Goal: Task Accomplishment & Management: Use online tool/utility

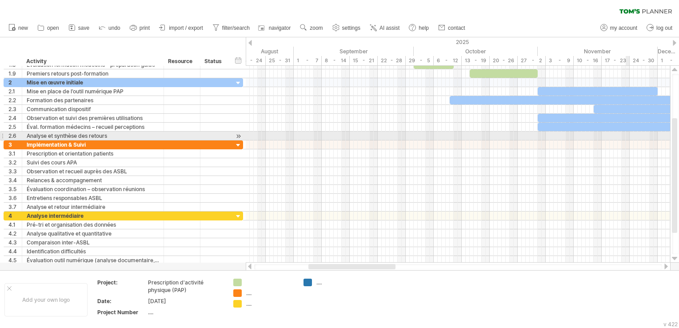
click at [671, 134] on div at bounding box center [674, 164] width 9 height 197
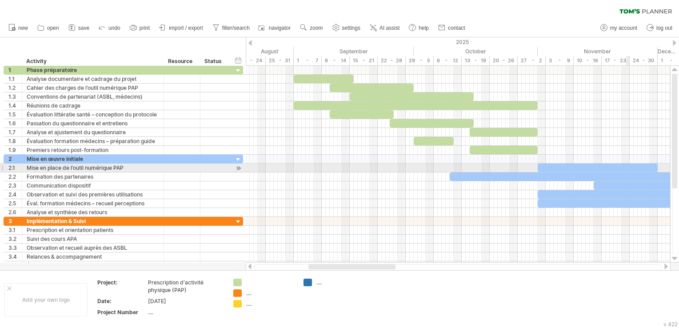
drag, startPoint x: 673, startPoint y: 136, endPoint x: 678, endPoint y: 45, distance: 91.2
click at [678, 45] on html "progress(100%) Trying to reach plan.tomsplanner.com Connected again... clear fi…" at bounding box center [339, 165] width 679 height 330
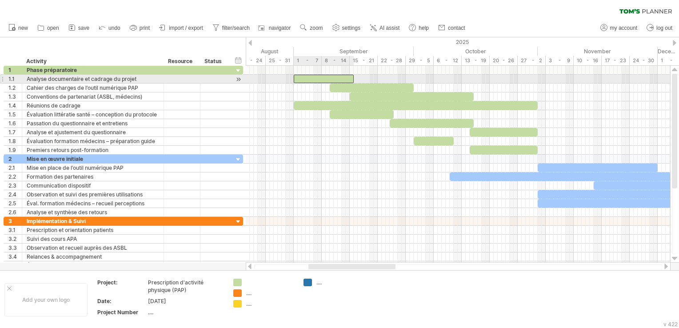
click at [328, 77] on div at bounding box center [324, 79] width 60 height 8
click at [210, 79] on div at bounding box center [215, 79] width 20 height 8
click at [327, 79] on div at bounding box center [324, 79] width 60 height 8
click at [315, 78] on div at bounding box center [324, 79] width 60 height 8
click at [190, 80] on div at bounding box center [181, 79] width 27 height 8
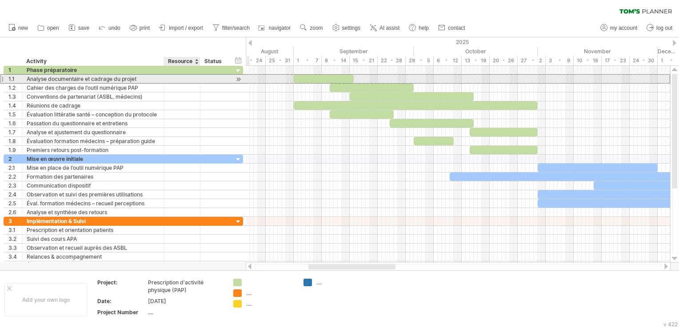
click at [190, 80] on input "text" at bounding box center [181, 79] width 27 height 8
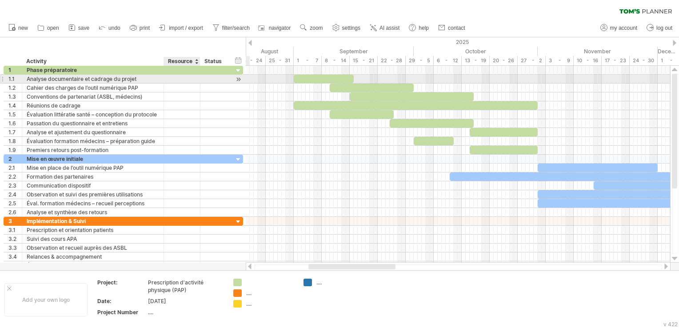
click at [190, 80] on input "text" at bounding box center [181, 79] width 27 height 8
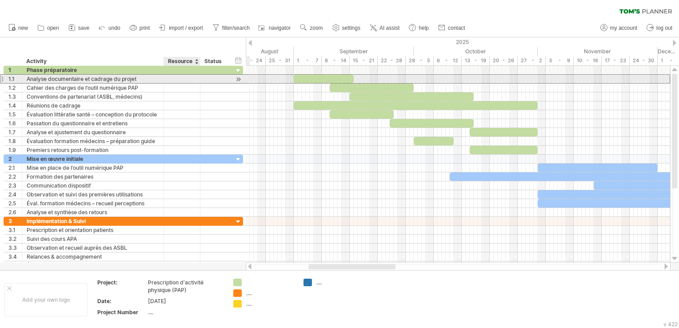
click at [190, 80] on input "text" at bounding box center [181, 79] width 27 height 8
click at [137, 79] on div "Analyse documentaire et cadrage du projet" at bounding box center [93, 79] width 132 height 8
click at [137, 79] on input "**********" at bounding box center [93, 79] width 132 height 8
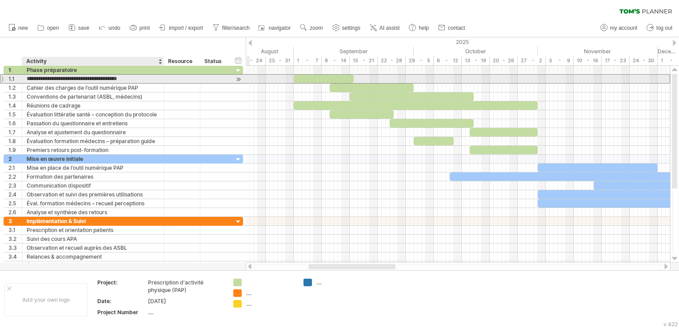
click at [151, 78] on input "**********" at bounding box center [93, 79] width 132 height 8
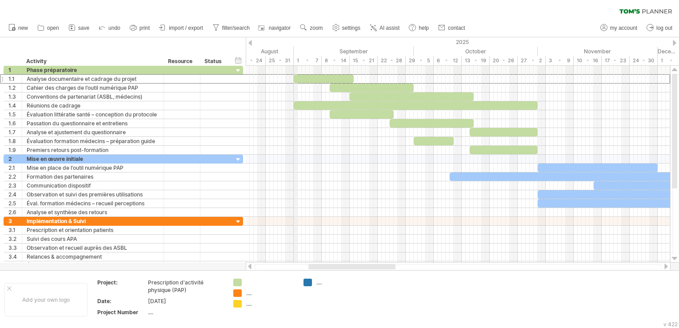
click at [295, 61] on div "1 - 7" at bounding box center [308, 60] width 28 height 9
click at [297, 79] on div at bounding box center [324, 79] width 60 height 8
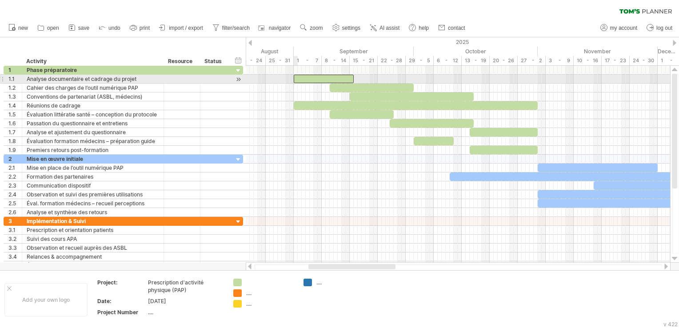
click at [297, 79] on div at bounding box center [324, 79] width 60 height 8
click at [344, 77] on div at bounding box center [324, 79] width 60 height 8
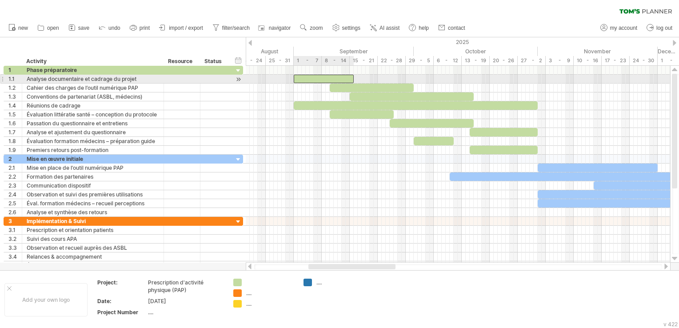
click at [344, 77] on div at bounding box center [324, 79] width 60 height 8
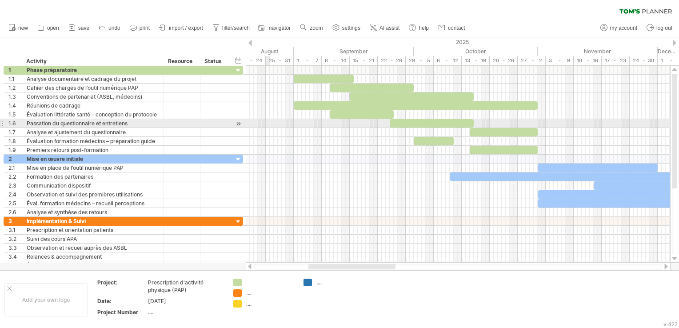
click at [266, 120] on div at bounding box center [458, 123] width 424 height 9
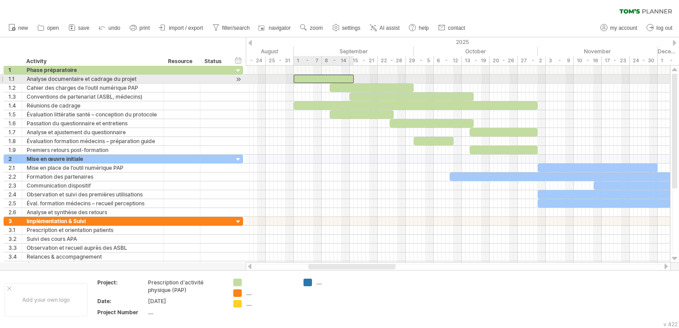
click at [308, 75] on div at bounding box center [324, 79] width 60 height 8
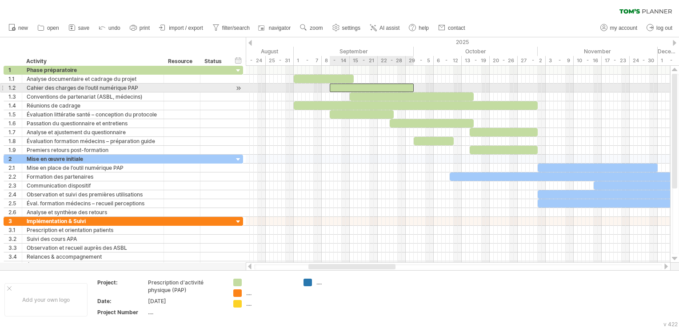
click at [349, 85] on div at bounding box center [372, 88] width 84 height 8
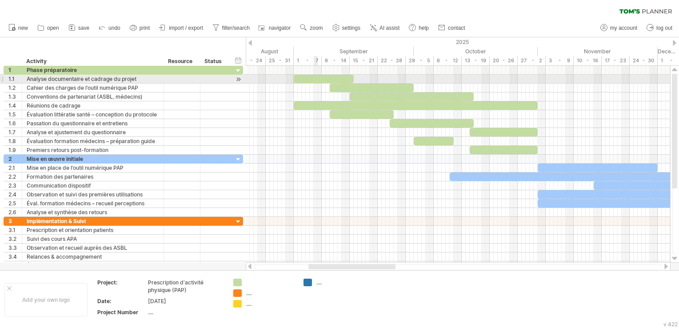
click at [316, 77] on div at bounding box center [324, 79] width 60 height 8
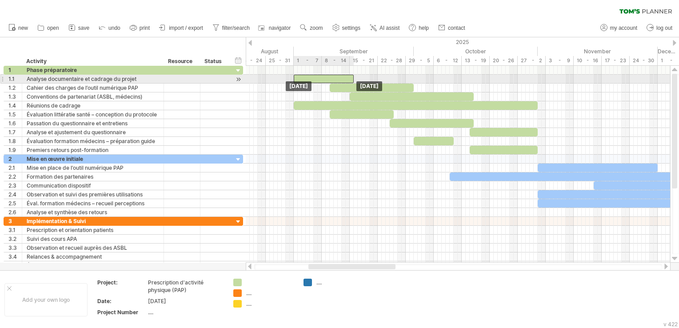
click at [316, 77] on div at bounding box center [324, 79] width 60 height 8
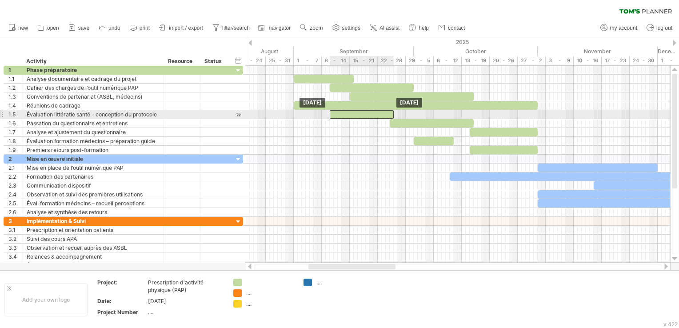
click at [359, 114] on div at bounding box center [362, 114] width 64 height 8
click at [173, 114] on div at bounding box center [181, 114] width 27 height 8
click at [173, 114] on input "text" at bounding box center [181, 114] width 27 height 8
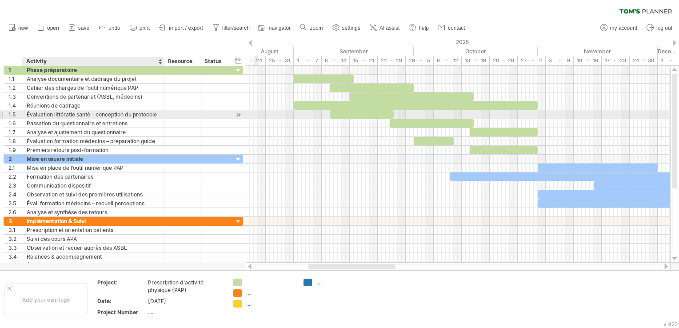
click at [92, 114] on div "Évaluation littératie santé – conception du protocole" at bounding box center [93, 114] width 132 height 8
click at [92, 114] on input "**********" at bounding box center [93, 114] width 132 height 8
type input "**********"
click at [354, 114] on div at bounding box center [362, 114] width 64 height 8
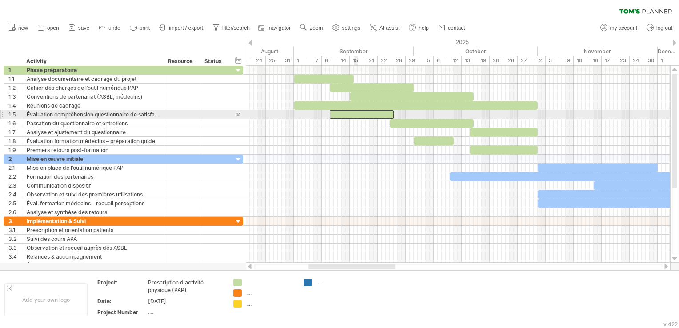
click at [354, 114] on div at bounding box center [362, 114] width 64 height 8
click at [390, 113] on div at bounding box center [362, 114] width 64 height 8
drag, startPoint x: 394, startPoint y: 115, endPoint x: 441, endPoint y: 113, distance: 47.6
click at [441, 113] on span at bounding box center [442, 114] width 4 height 8
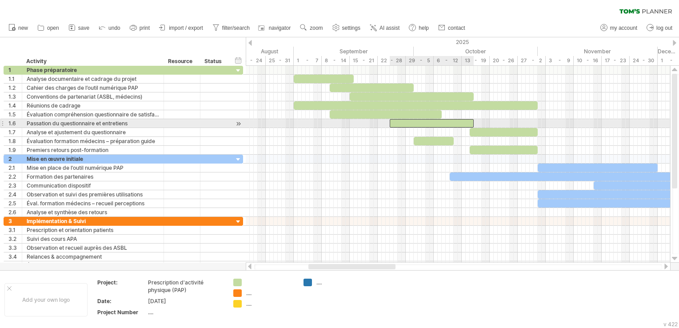
click at [430, 123] on div at bounding box center [432, 123] width 84 height 8
click at [139, 125] on div "Passation du questionnaire et entretiens" at bounding box center [93, 123] width 132 height 8
click at [139, 125] on input "**********" at bounding box center [93, 123] width 132 height 8
type input "**********"
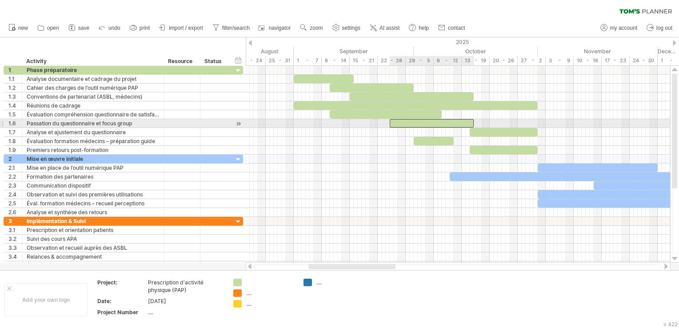
click at [403, 122] on div at bounding box center [432, 123] width 84 height 8
click at [391, 122] on div at bounding box center [432, 123] width 84 height 8
click at [390, 121] on span at bounding box center [390, 123] width 4 height 8
drag, startPoint x: 389, startPoint y: 121, endPoint x: 461, endPoint y: 123, distance: 71.5
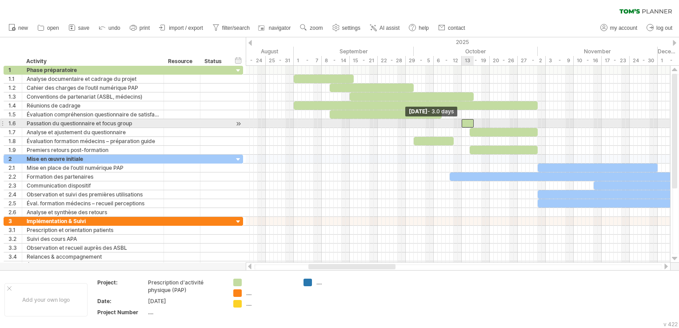
click at [461, 123] on span at bounding box center [462, 123] width 4 height 8
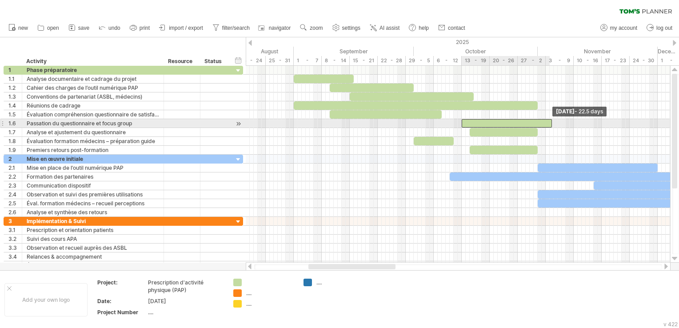
drag, startPoint x: 473, startPoint y: 121, endPoint x: 550, endPoint y: 120, distance: 77.3
click at [550, 120] on span at bounding box center [552, 123] width 4 height 8
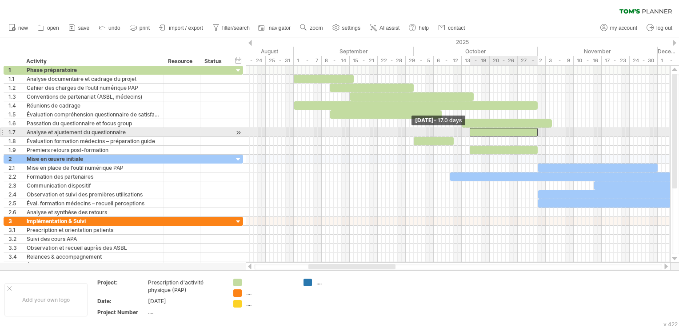
click at [470, 132] on span at bounding box center [470, 132] width 4 height 8
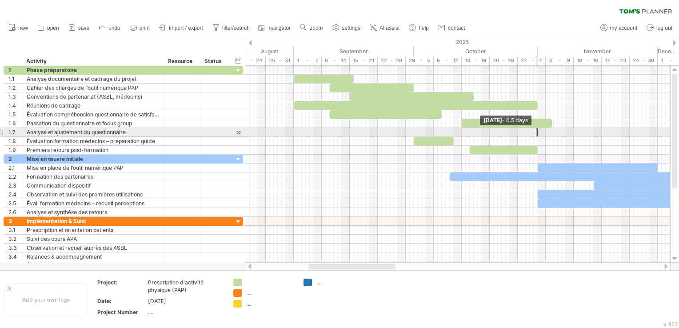
drag, startPoint x: 470, startPoint y: 132, endPoint x: 542, endPoint y: 131, distance: 72.0
click at [542, 131] on div "Tuesday 04 November - 22.5 days Friday 31 October - 0.5 days" at bounding box center [458, 164] width 424 height 197
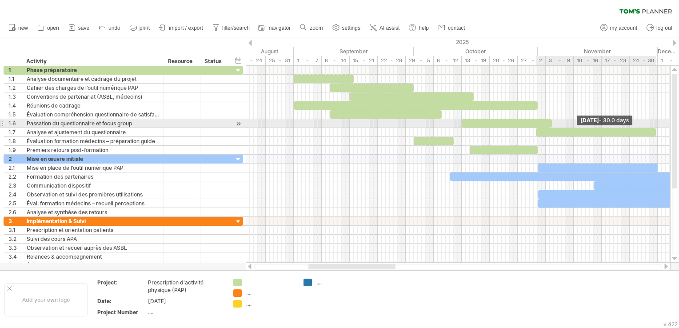
drag, startPoint x: 537, startPoint y: 131, endPoint x: 656, endPoint y: 123, distance: 118.8
click at [656, 123] on div "Sunday 30 November - 30.0 days Friday 31 October - 0.5 days" at bounding box center [458, 164] width 424 height 197
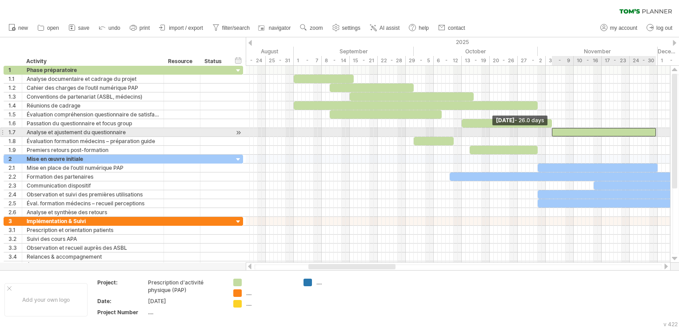
drag, startPoint x: 536, startPoint y: 131, endPoint x: 552, endPoint y: 131, distance: 15.6
click at [552, 131] on span at bounding box center [552, 132] width 4 height 8
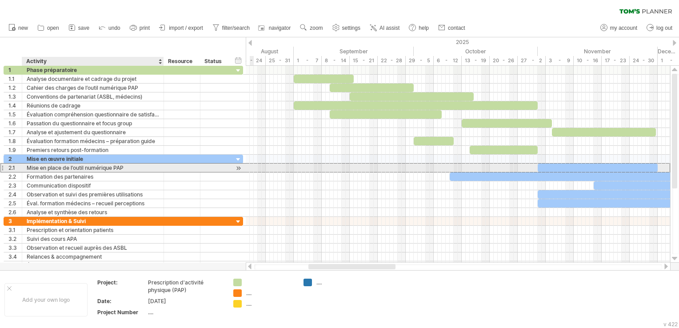
click at [46, 168] on div "Mise en place de l’outil numérique PAP" at bounding box center [93, 167] width 132 height 8
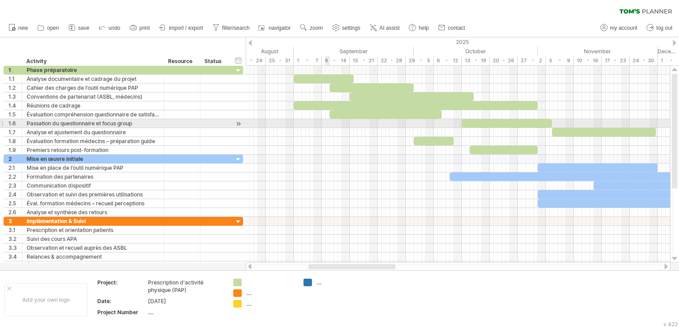
click at [329, 120] on div at bounding box center [458, 123] width 424 height 9
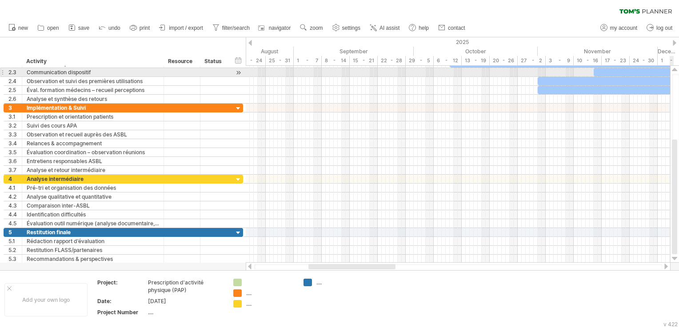
drag, startPoint x: 674, startPoint y: 111, endPoint x: 680, endPoint y: 194, distance: 83.3
click at [678, 194] on html "progress(100%) Trying to reach plan.tomsplanner.com Connected again... clear fi…" at bounding box center [339, 165] width 679 height 330
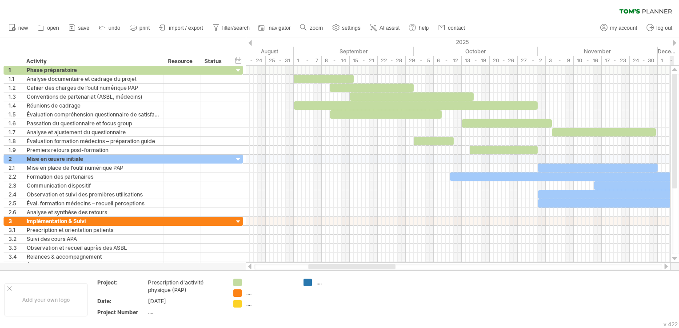
drag, startPoint x: 677, startPoint y: 200, endPoint x: 678, endPoint y: 129, distance: 70.7
click at [678, 129] on html "progress(100%) Trying to reach plan.tomsplanner.com Connected again... clear fi…" at bounding box center [339, 165] width 679 height 330
click at [18, 27] on span "new" at bounding box center [23, 28] width 10 height 6
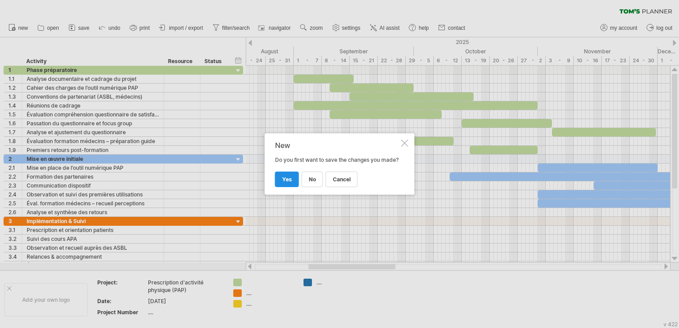
click at [291, 185] on link "yes" at bounding box center [287, 179] width 24 height 16
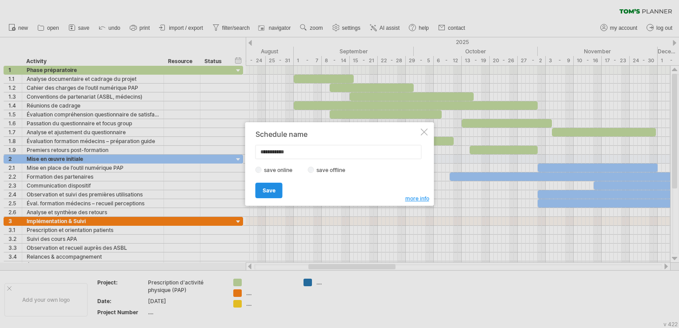
click at [278, 187] on link "Save" at bounding box center [268, 191] width 27 height 16
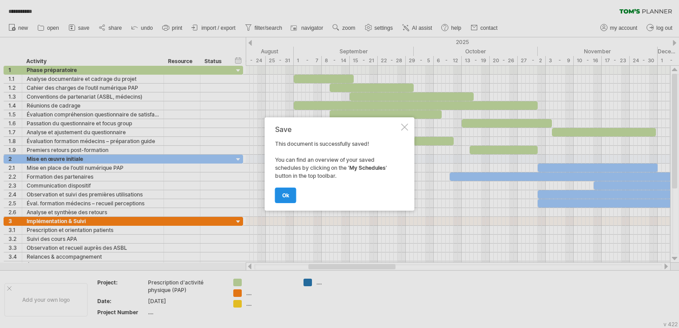
click at [283, 195] on span "ok" at bounding box center [285, 195] width 7 height 7
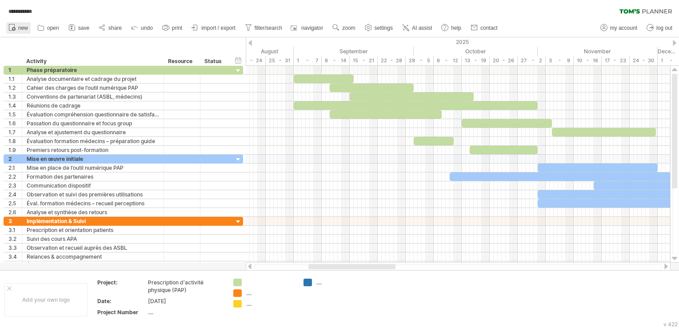
click at [17, 26] on link "new" at bounding box center [18, 28] width 24 height 12
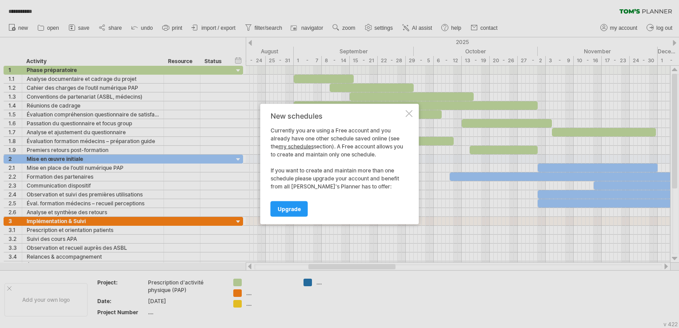
click at [407, 110] on div at bounding box center [409, 113] width 7 height 7
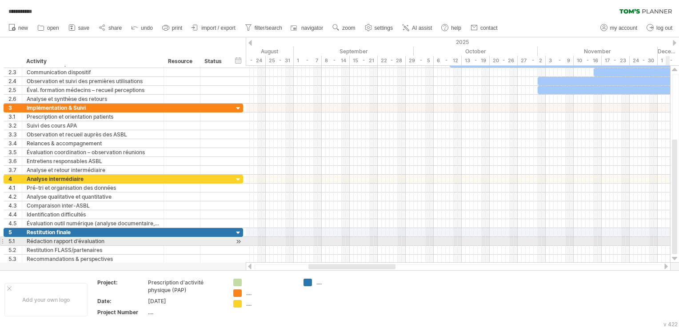
drag, startPoint x: 675, startPoint y: 156, endPoint x: 668, endPoint y: 241, distance: 85.1
click at [668, 241] on div "**********" at bounding box center [339, 164] width 679 height 328
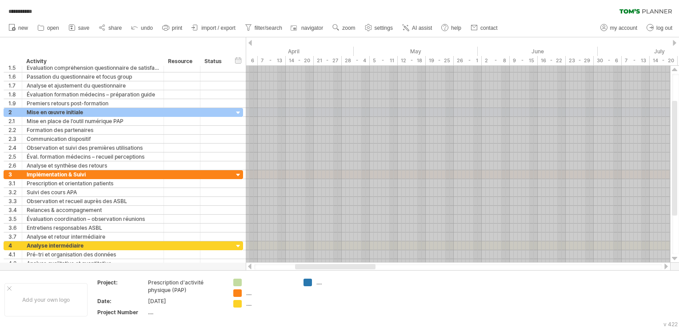
drag, startPoint x: 346, startPoint y: 259, endPoint x: 184, endPoint y: 15, distance: 293.0
click at [184, 15] on div "**********" at bounding box center [339, 164] width 679 height 328
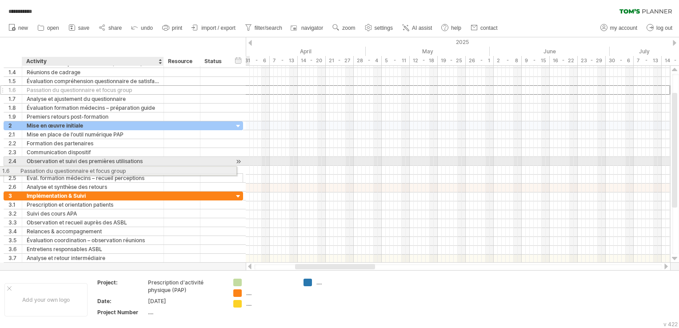
drag, startPoint x: 118, startPoint y: 89, endPoint x: 109, endPoint y: 169, distance: 80.9
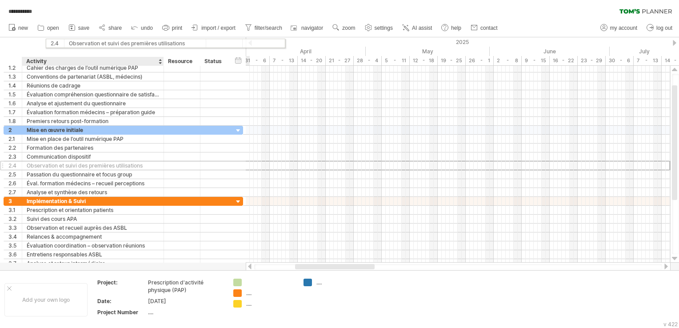
drag, startPoint x: 115, startPoint y: 149, endPoint x: 156, endPoint y: 41, distance: 115.3
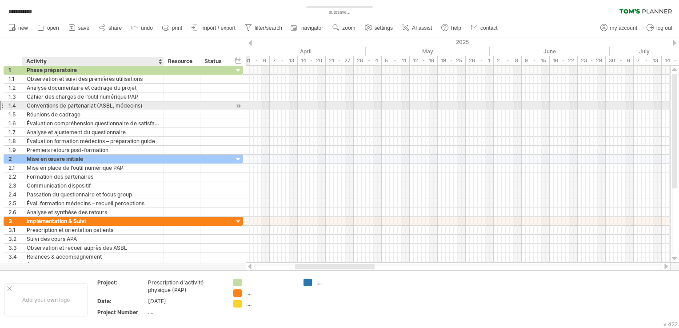
click at [176, 103] on div at bounding box center [181, 105] width 27 height 8
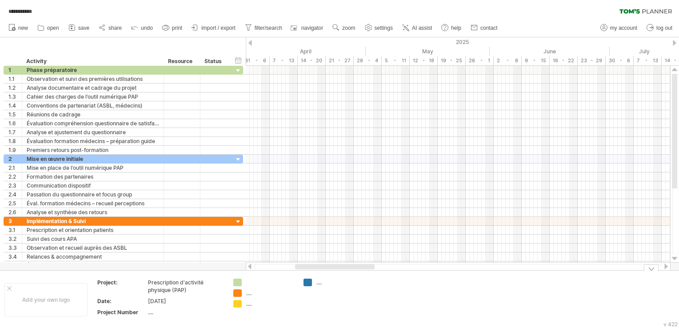
click at [143, 31] on span "undo" at bounding box center [147, 28] width 12 height 6
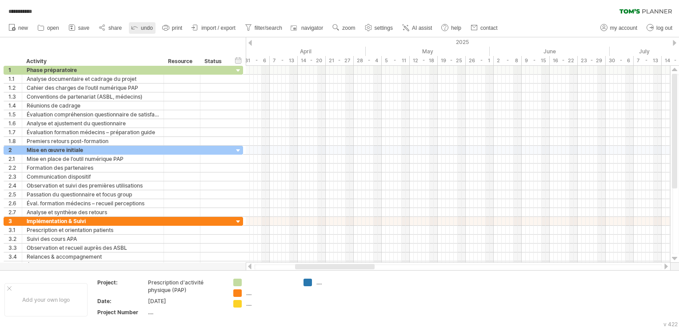
click at [143, 31] on span "undo" at bounding box center [147, 28] width 12 height 6
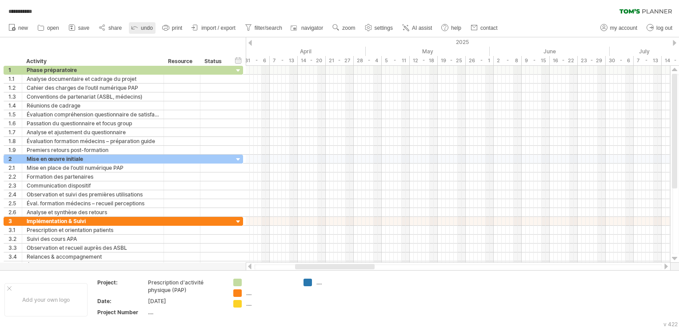
click at [143, 31] on span "undo" at bounding box center [147, 28] width 12 height 6
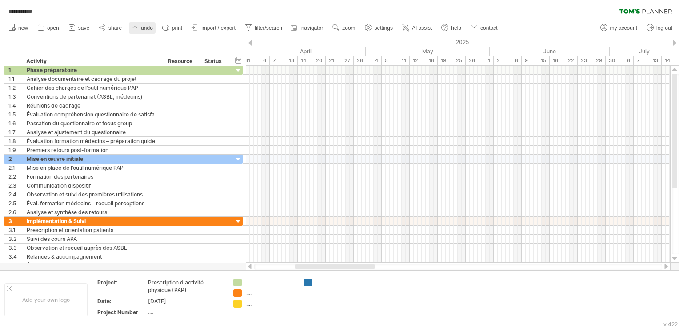
click at [143, 31] on span "undo" at bounding box center [147, 28] width 12 height 6
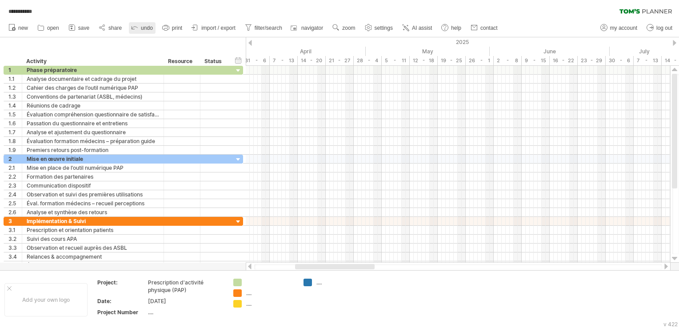
click at [143, 31] on span "undo" at bounding box center [147, 28] width 12 height 6
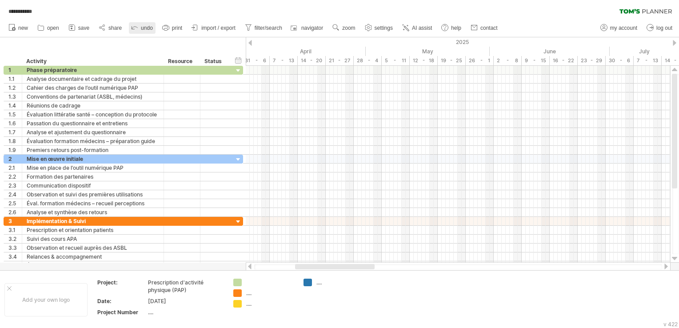
click at [143, 31] on span "undo" at bounding box center [147, 28] width 12 height 6
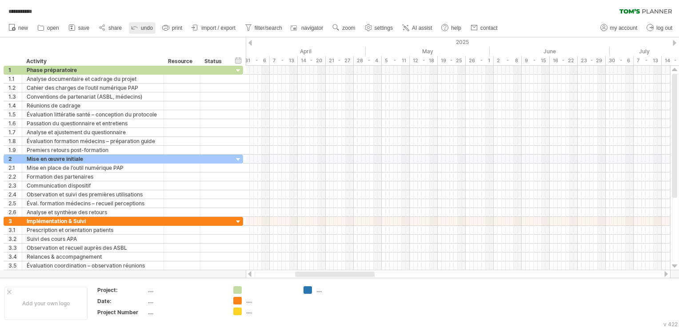
click at [143, 31] on span "undo" at bounding box center [147, 28] width 12 height 6
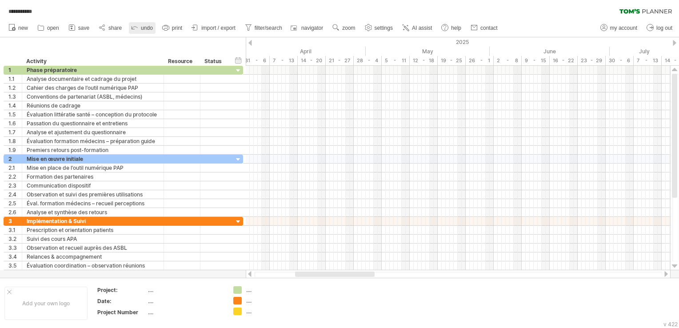
click at [143, 31] on span "undo" at bounding box center [147, 28] width 12 height 6
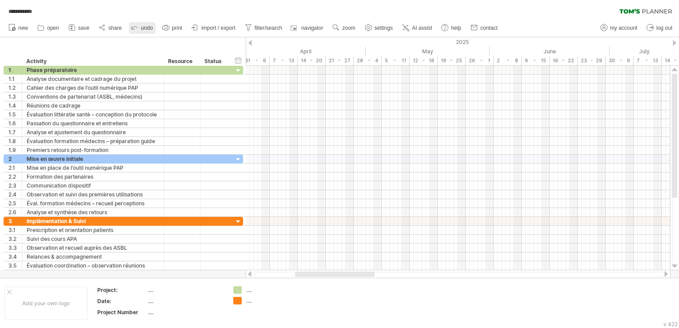
click at [143, 31] on span "undo" at bounding box center [147, 28] width 12 height 6
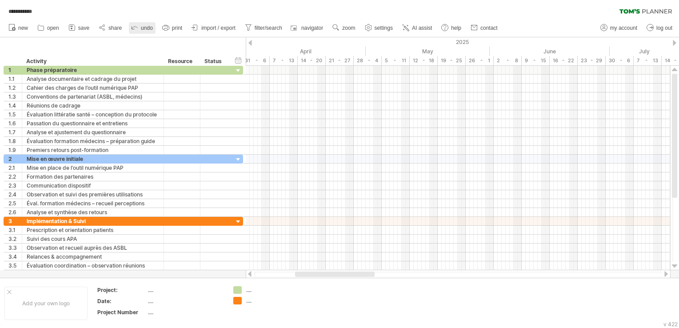
click at [143, 31] on span "undo" at bounding box center [147, 28] width 12 height 6
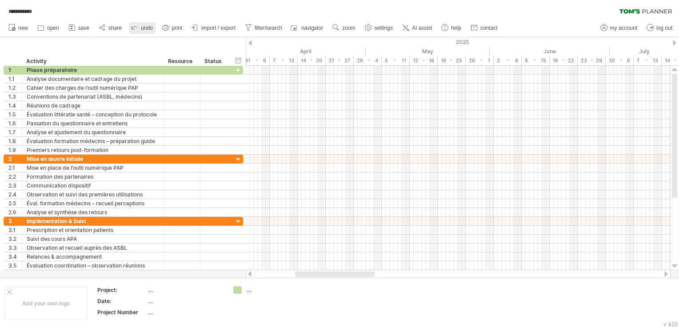
click at [143, 31] on span "undo" at bounding box center [147, 28] width 12 height 6
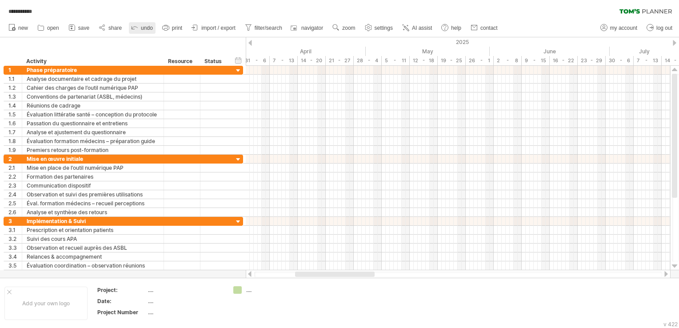
click at [143, 31] on span "undo" at bounding box center [147, 28] width 12 height 6
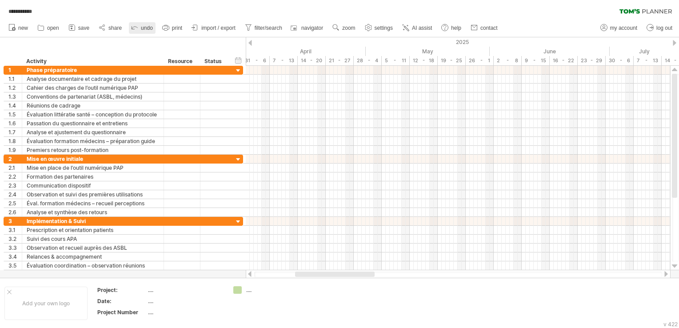
click at [143, 31] on span "undo" at bounding box center [147, 28] width 12 height 6
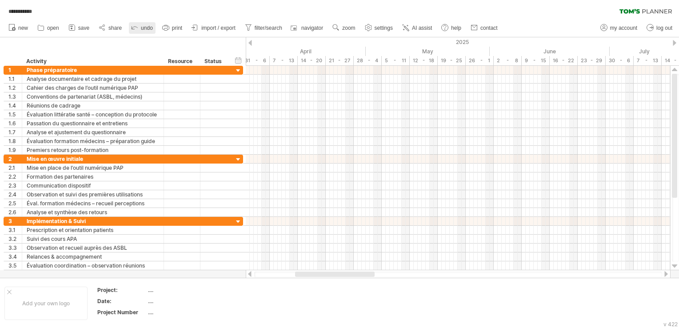
click at [143, 31] on span "undo" at bounding box center [147, 28] width 12 height 6
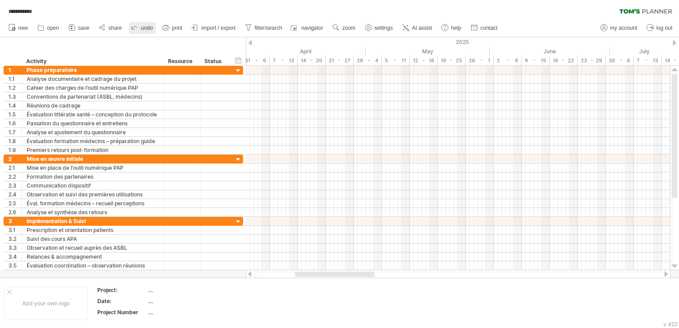
click at [143, 31] on span "undo" at bounding box center [147, 28] width 12 height 6
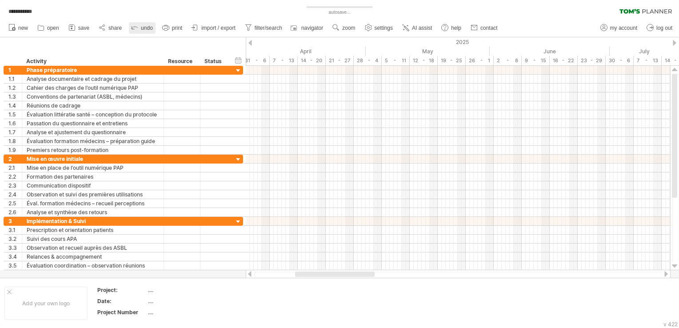
click at [143, 31] on span "undo" at bounding box center [147, 28] width 12 height 6
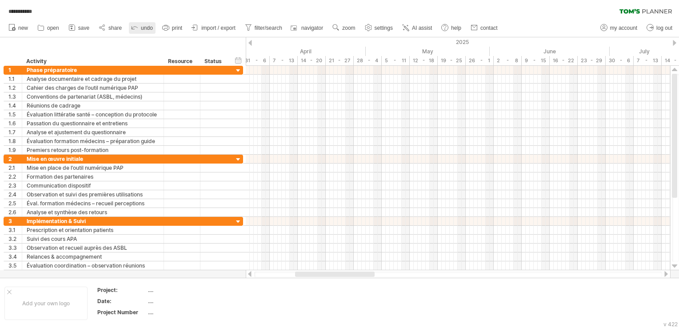
click at [143, 31] on span "undo" at bounding box center [147, 28] width 12 height 6
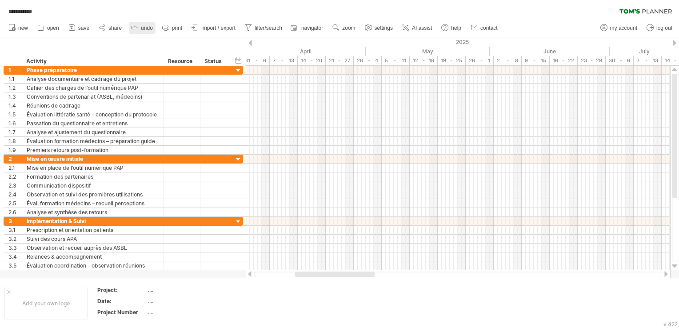
click at [143, 31] on span "undo" at bounding box center [147, 28] width 12 height 6
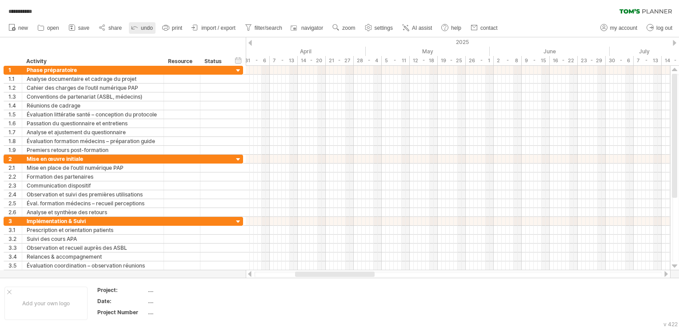
click at [143, 31] on span "undo" at bounding box center [147, 28] width 12 height 6
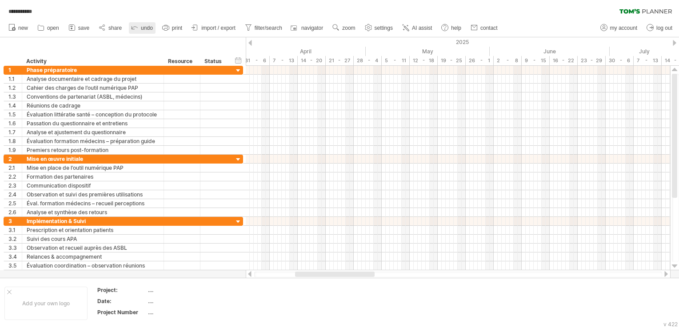
click at [143, 31] on span "undo" at bounding box center [147, 28] width 12 height 6
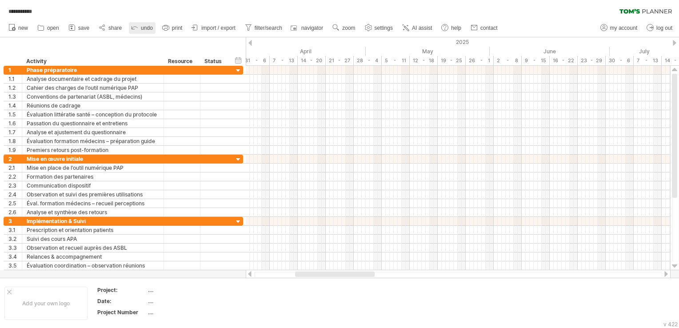
click at [143, 31] on span "undo" at bounding box center [147, 28] width 12 height 6
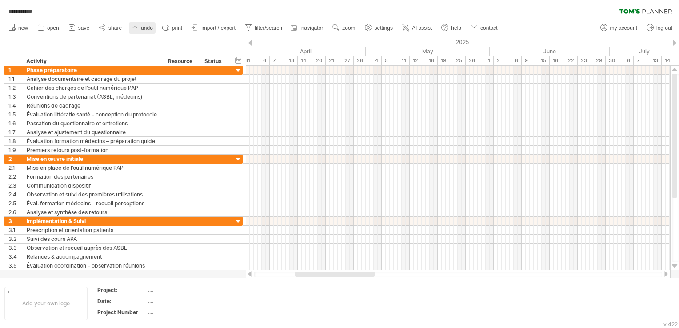
click at [143, 31] on span "undo" at bounding box center [147, 28] width 12 height 6
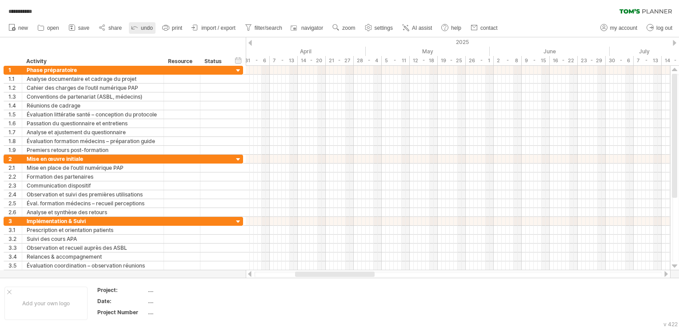
click at [143, 31] on span "undo" at bounding box center [147, 28] width 12 height 6
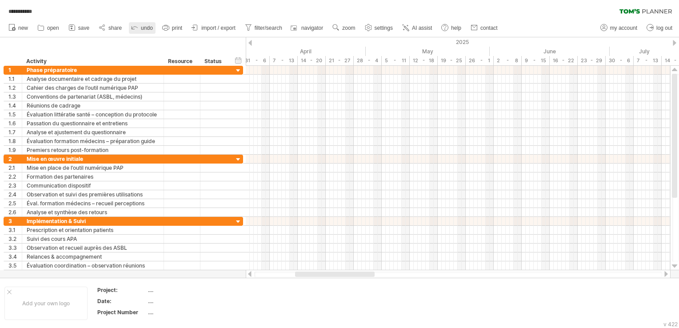
click at [143, 31] on span "undo" at bounding box center [147, 28] width 12 height 6
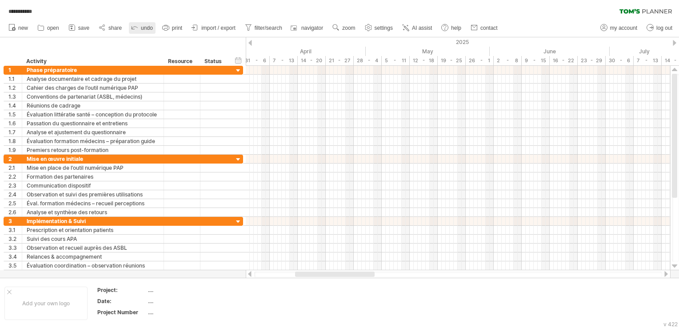
click at [143, 31] on span "undo" at bounding box center [147, 28] width 12 height 6
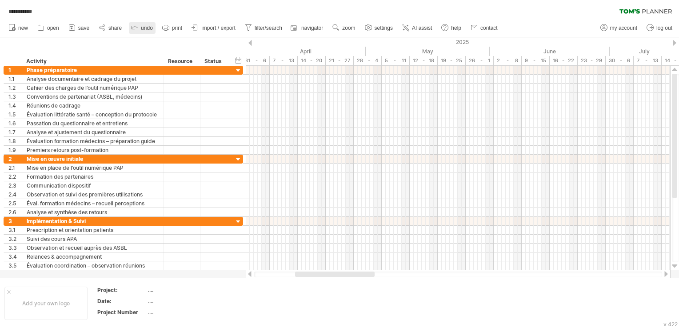
click at [143, 31] on span "undo" at bounding box center [147, 28] width 12 height 6
drag, startPoint x: 143, startPoint y: 31, endPoint x: 151, endPoint y: 37, distance: 10.1
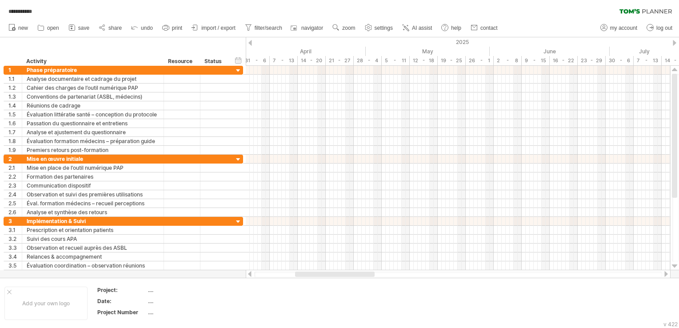
click at [151, 37] on div "**********" at bounding box center [339, 164] width 679 height 328
click at [151, 37] on div "hide start/end/duration show start/end/duration ******** Activity ******** Reso…" at bounding box center [123, 51] width 246 height 28
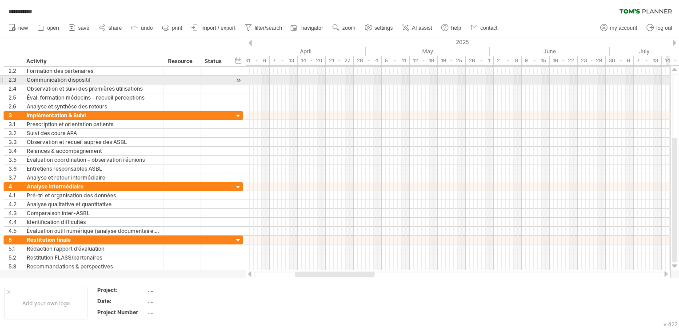
drag, startPoint x: 675, startPoint y: 180, endPoint x: 678, endPoint y: 262, distance: 81.8
click at [678, 262] on html "**********" at bounding box center [339, 165] width 679 height 330
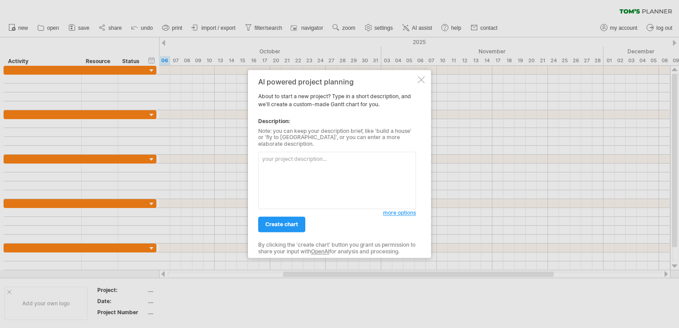
click at [318, 156] on textarea at bounding box center [337, 180] width 158 height 57
drag, startPoint x: 257, startPoint y: 84, endPoint x: 322, endPoint y: 113, distance: 71.0
click at [322, 113] on div "AI powered project planning About to start a new project? Type in a short descr…" at bounding box center [339, 164] width 183 height 188
drag, startPoint x: 259, startPoint y: 83, endPoint x: 311, endPoint y: 126, distance: 68.1
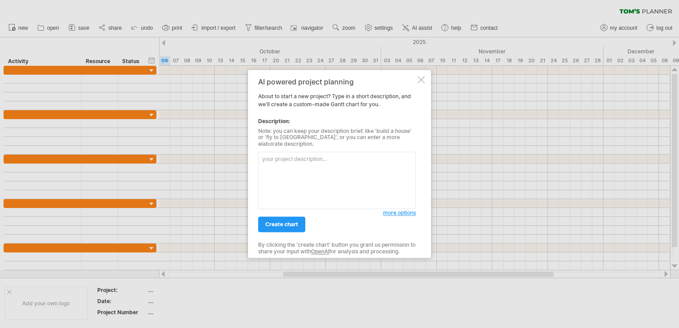
click at [311, 126] on div "AI powered project planning About to start a new project? Type in a short descr…" at bounding box center [337, 164] width 158 height 172
drag, startPoint x: 274, startPoint y: 104, endPoint x: 347, endPoint y: 138, distance: 81.1
click at [347, 138] on div "AI powered project planning About to start a new project? Type in a short descr…" at bounding box center [337, 164] width 158 height 172
drag, startPoint x: 345, startPoint y: 146, endPoint x: 332, endPoint y: 159, distance: 18.5
click at [332, 159] on div "more options" at bounding box center [337, 178] width 158 height 62
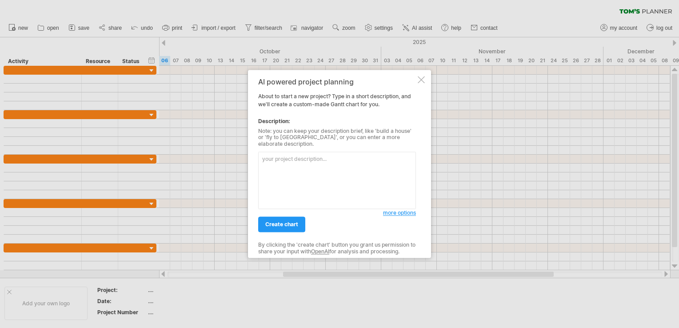
click at [332, 159] on textarea at bounding box center [337, 180] width 158 height 57
paste textarea "Lor ip dolors : Ametconsec ad elitse doeius te Incididuntut l’Etdolore Magnaali…"
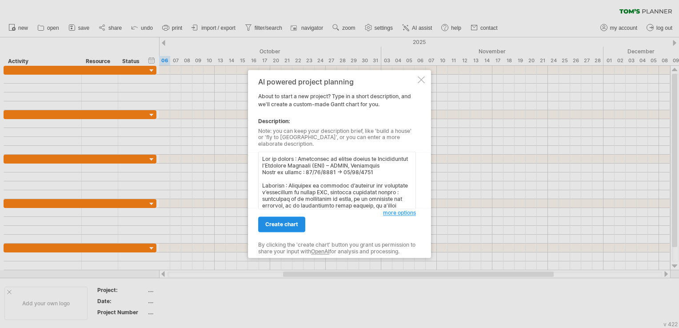
type textarea "Lor ip dolors : Ametconsec ad elitse doeius te Incididuntut l’Etdolore Magnaali…"
click at [296, 217] on link "create chart" at bounding box center [281, 225] width 47 height 16
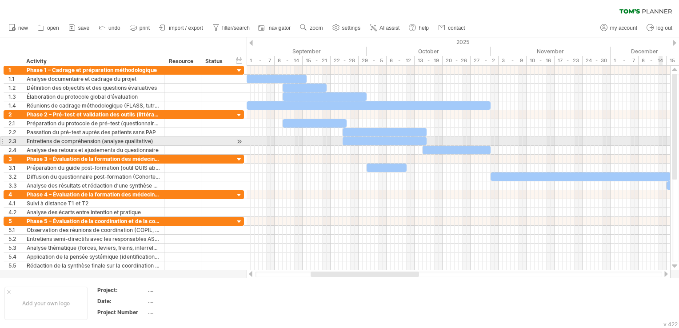
drag, startPoint x: 674, startPoint y: 160, endPoint x: 680, endPoint y: 128, distance: 32.6
click at [678, 128] on html "progress(100%) Trying to reach [DOMAIN_NAME] Connected again... 0% clear filter…" at bounding box center [339, 165] width 679 height 330
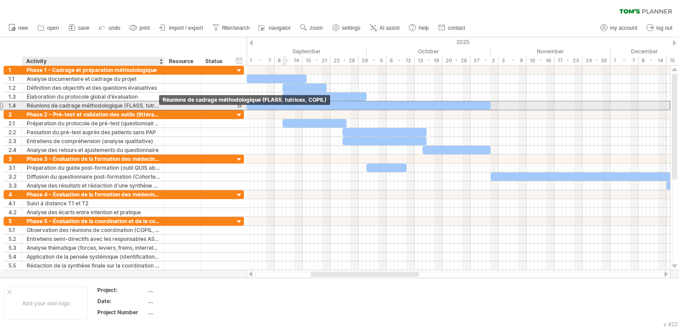
click at [155, 108] on div "Réunions de cadrage méthodologique (FLASS, tutrices, COPIL)" at bounding box center [93, 105] width 133 height 8
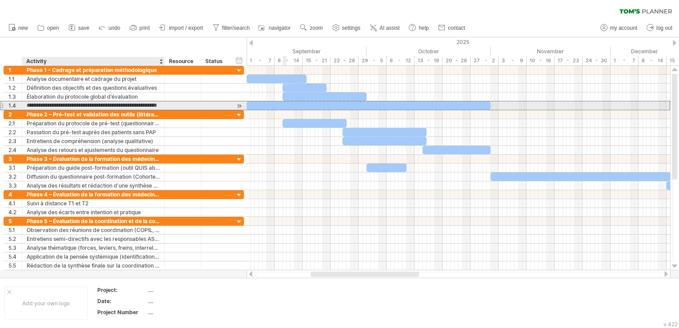
click at [155, 108] on input "**********" at bounding box center [93, 105] width 133 height 8
click at [159, 105] on input "**********" at bounding box center [93, 105] width 133 height 8
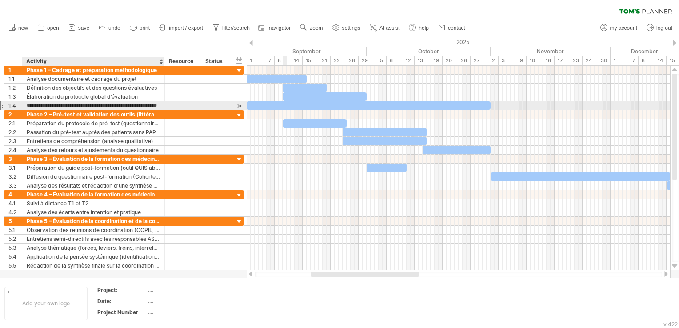
click at [156, 106] on input "**********" at bounding box center [93, 105] width 133 height 8
type input "**********"
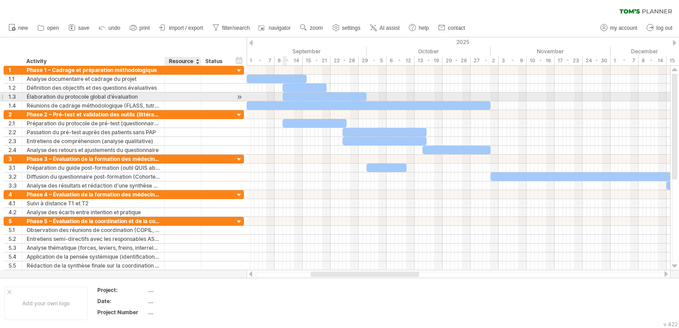
click at [199, 93] on div at bounding box center [200, 96] width 4 height 9
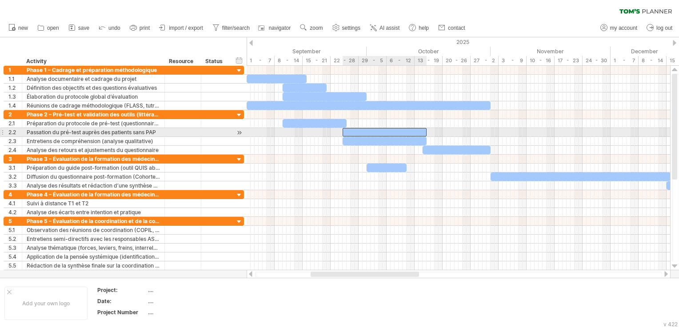
click at [354, 132] on div at bounding box center [384, 132] width 84 height 8
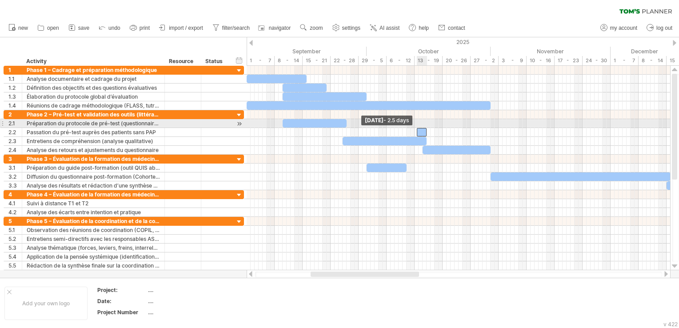
drag, startPoint x: 343, startPoint y: 132, endPoint x: 418, endPoint y: 127, distance: 74.8
click at [418, 128] on span at bounding box center [417, 132] width 4 height 8
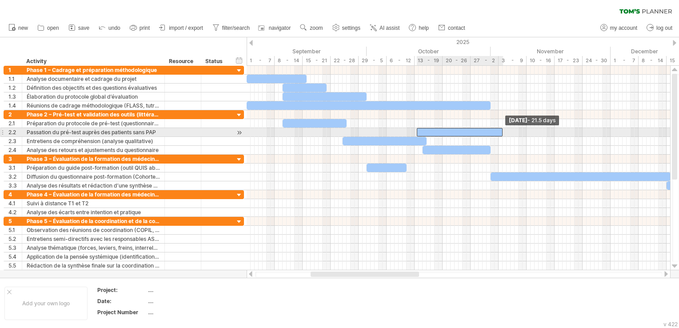
drag, startPoint x: 427, startPoint y: 129, endPoint x: 503, endPoint y: 132, distance: 76.0
click at [503, 132] on span at bounding box center [503, 132] width 4 height 8
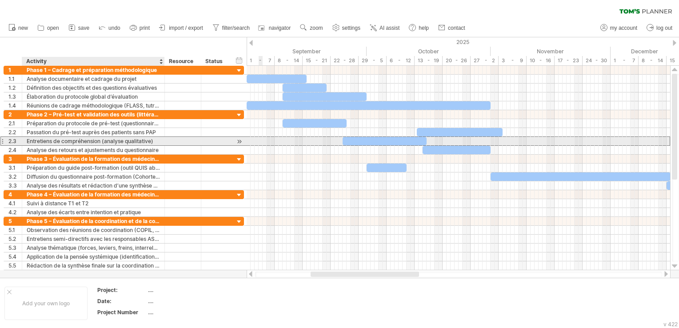
click at [127, 139] on div "Entretiens de compréhension (analyse qualitative)" at bounding box center [93, 141] width 133 height 8
click at [127, 139] on input "**********" at bounding box center [93, 141] width 133 height 8
click at [81, 142] on input "**********" at bounding box center [93, 141] width 133 height 8
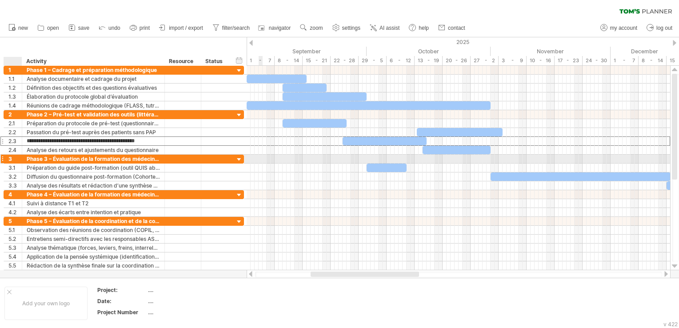
drag, startPoint x: 155, startPoint y: 141, endPoint x: 20, endPoint y: 156, distance: 135.9
click at [20, 156] on div "**********" at bounding box center [124, 172] width 241 height 213
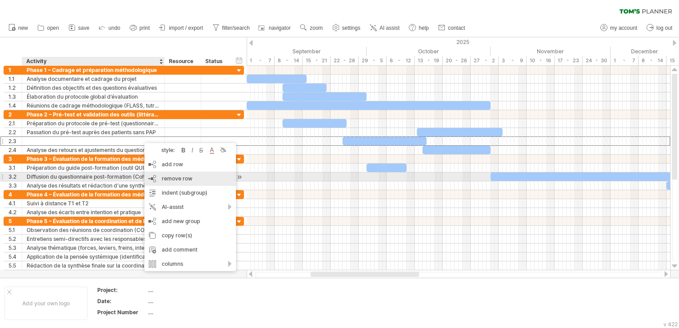
click at [211, 177] on div "remove row remove selected rows" at bounding box center [190, 178] width 92 height 14
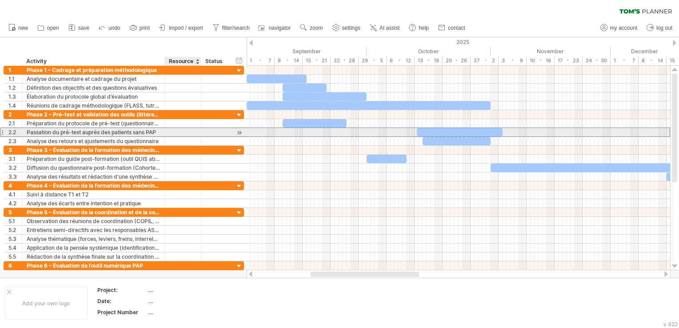
click at [201, 131] on div at bounding box center [215, 132] width 29 height 8
click at [156, 131] on div "Passation du pré-test auprès des patients sans PAP" at bounding box center [93, 132] width 133 height 8
click at [156, 131] on input "**********" at bounding box center [93, 132] width 133 height 8
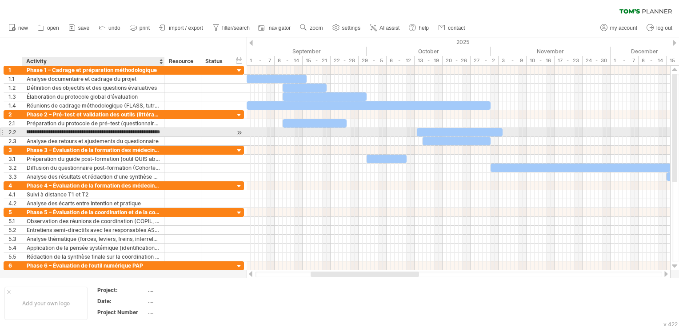
type input "**********"
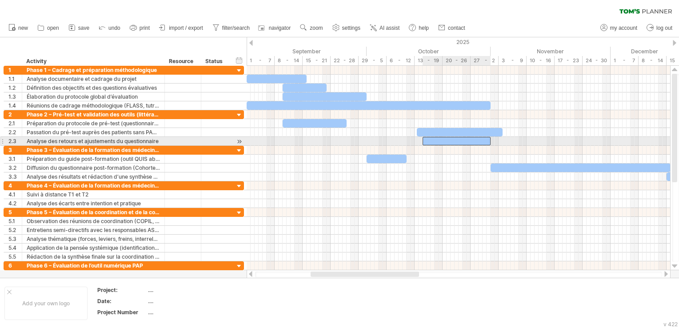
click at [450, 143] on div at bounding box center [456, 141] width 68 height 8
drag, startPoint x: 422, startPoint y: 139, endPoint x: 416, endPoint y: 139, distance: 5.8
click at [416, 139] on span at bounding box center [417, 141] width 4 height 8
drag, startPoint x: 489, startPoint y: 141, endPoint x: 500, endPoint y: 139, distance: 11.8
click at [501, 139] on span at bounding box center [503, 141] width 4 height 8
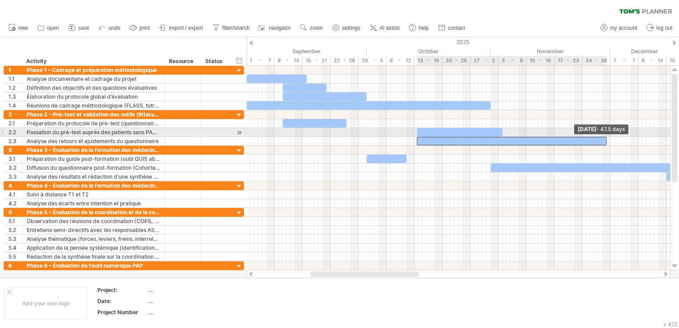
drag, startPoint x: 502, startPoint y: 140, endPoint x: 606, endPoint y: 129, distance: 105.0
click at [606, 129] on div "[DATE] - 47.5 days [DATE] - 18.5 days" at bounding box center [458, 168] width 423 height 204
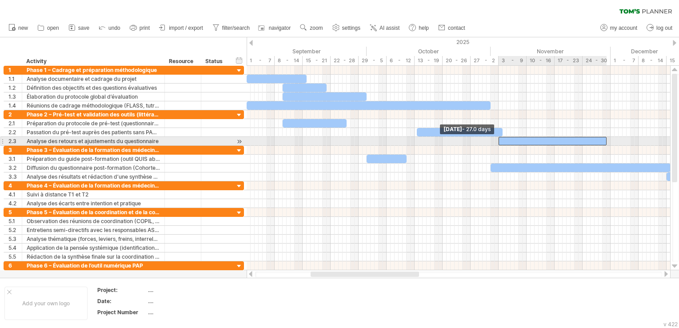
drag, startPoint x: 417, startPoint y: 139, endPoint x: 498, endPoint y: 145, distance: 81.1
click at [498, 145] on div "[DATE] - 47.5 days [DATE] - 27.0 days" at bounding box center [458, 168] width 423 height 204
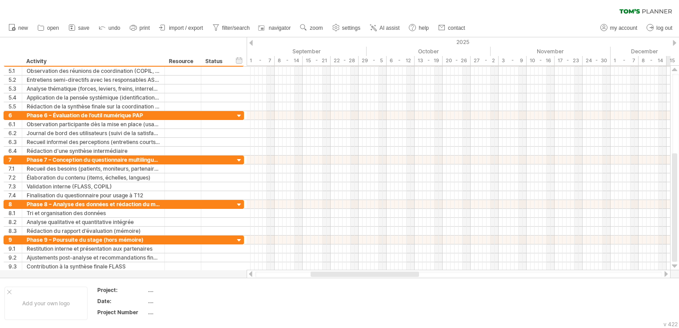
drag, startPoint x: 674, startPoint y: 134, endPoint x: 680, endPoint y: 225, distance: 90.8
click at [678, 225] on html "progress(100%) Trying to reach [DOMAIN_NAME] Connected again... 0% clear filter…" at bounding box center [339, 165] width 679 height 330
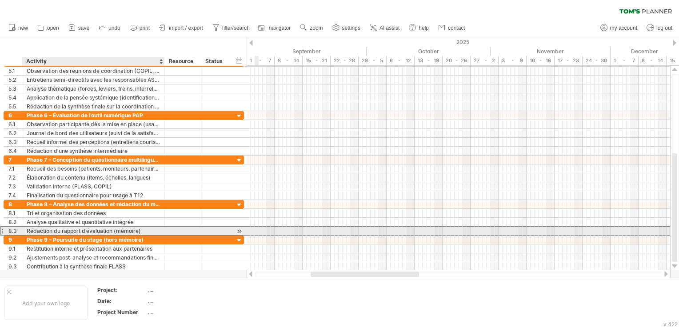
click at [128, 232] on div "Rédaction du rapport d’évaluation (mémoire)" at bounding box center [93, 231] width 133 height 8
click at [128, 232] on input "**********" at bounding box center [93, 231] width 133 height 8
click at [141, 227] on input "**********" at bounding box center [93, 231] width 133 height 8
type input "**********"
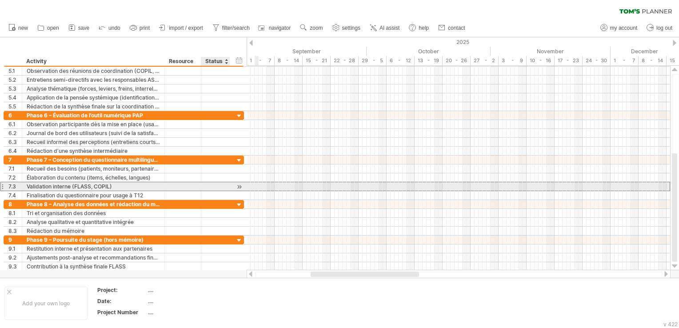
click at [207, 185] on div at bounding box center [216, 186] width 20 height 8
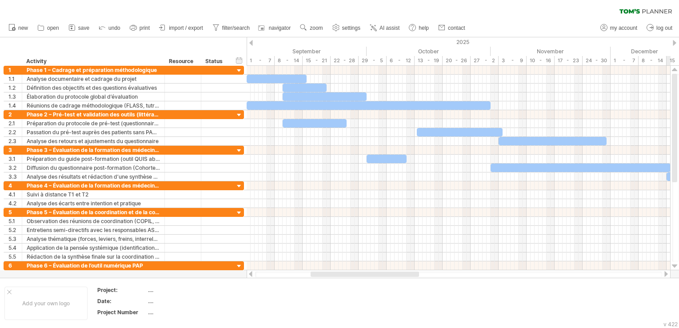
drag, startPoint x: 675, startPoint y: 186, endPoint x: 678, endPoint y: 45, distance: 141.3
click at [678, 45] on html "progress(100%) Trying to reach [DOMAIN_NAME] Connected again... 0% clear filter…" at bounding box center [339, 165] width 679 height 330
click at [87, 31] on span "save" at bounding box center [83, 28] width 11 height 6
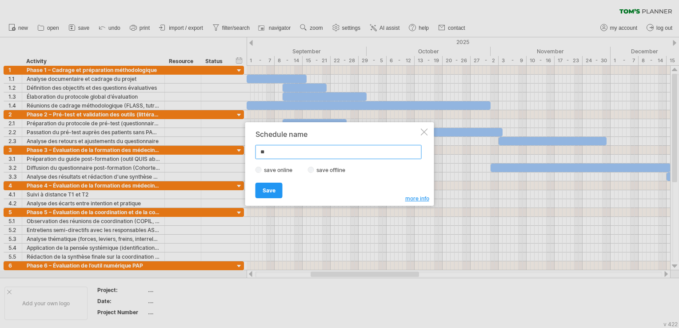
type input "*"
type input "**********"
click at [269, 191] on span "Save" at bounding box center [269, 190] width 13 height 7
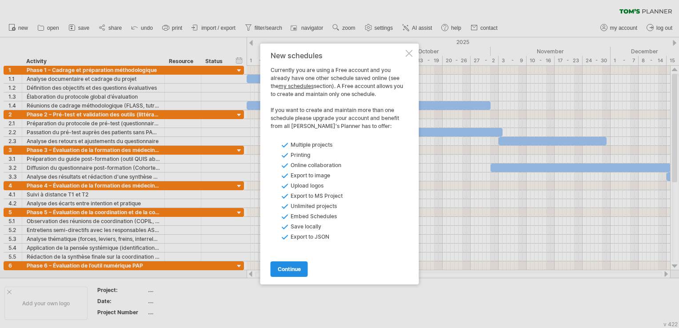
click at [295, 268] on span "continue" at bounding box center [289, 269] width 23 height 7
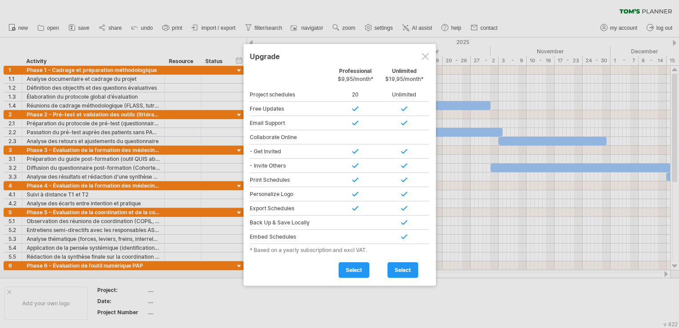
click at [426, 57] on div at bounding box center [425, 56] width 7 height 7
